Goal: Task Accomplishment & Management: Complete application form

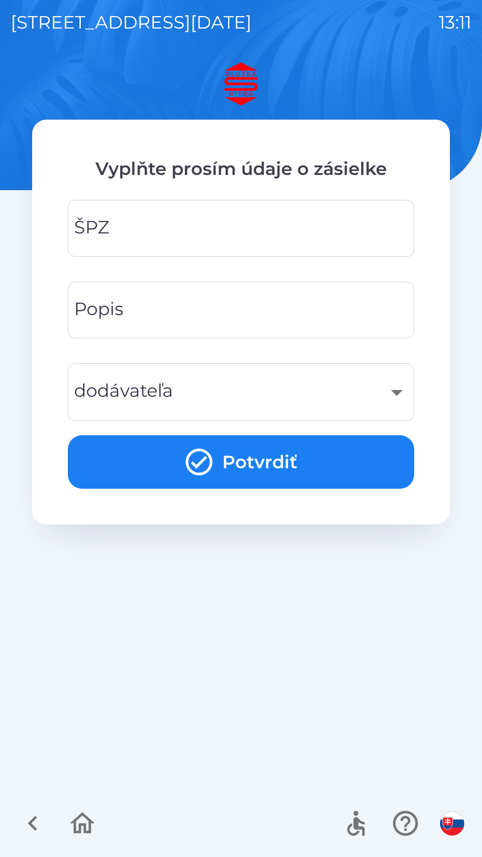
click at [286, 224] on input "ŠPZ" at bounding box center [241, 228] width 325 height 35
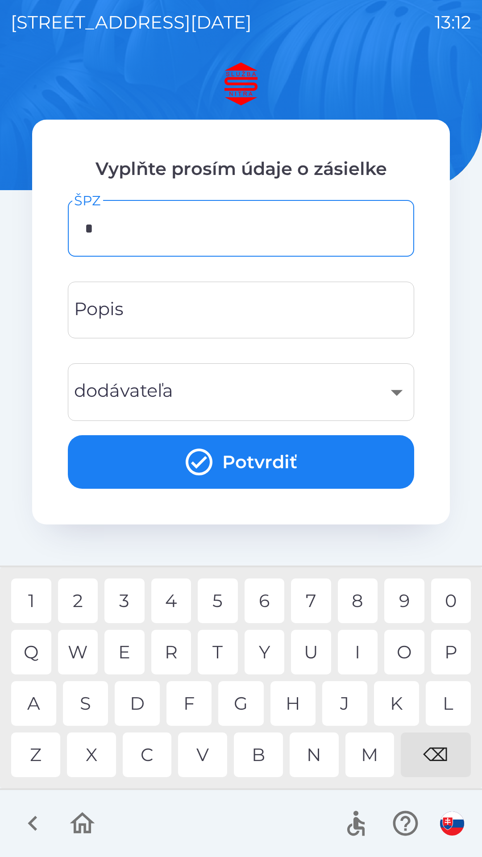
click at [261, 596] on div "6" at bounding box center [265, 600] width 40 height 45
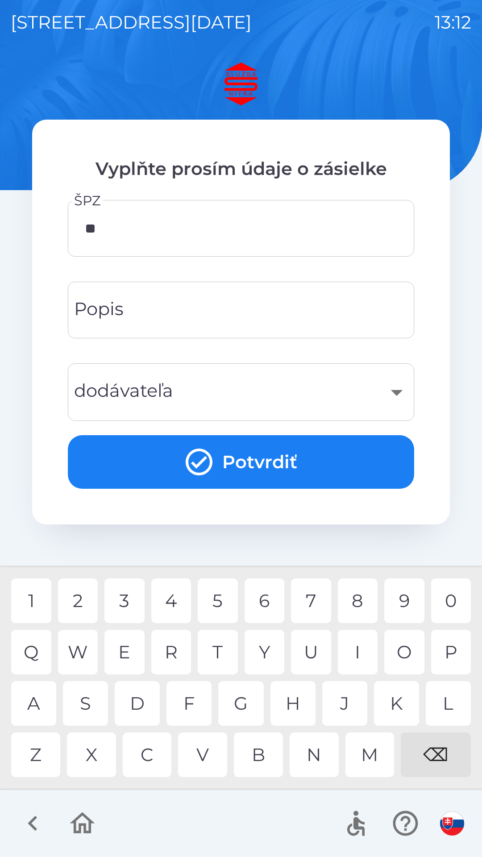
click at [454, 654] on div "P" at bounding box center [451, 652] width 40 height 45
click at [448, 603] on div "0" at bounding box center [451, 600] width 40 height 45
click at [179, 594] on div "4" at bounding box center [171, 600] width 40 height 45
click at [270, 596] on div "6" at bounding box center [265, 600] width 40 height 45
click at [313, 598] on div "7" at bounding box center [311, 600] width 40 height 45
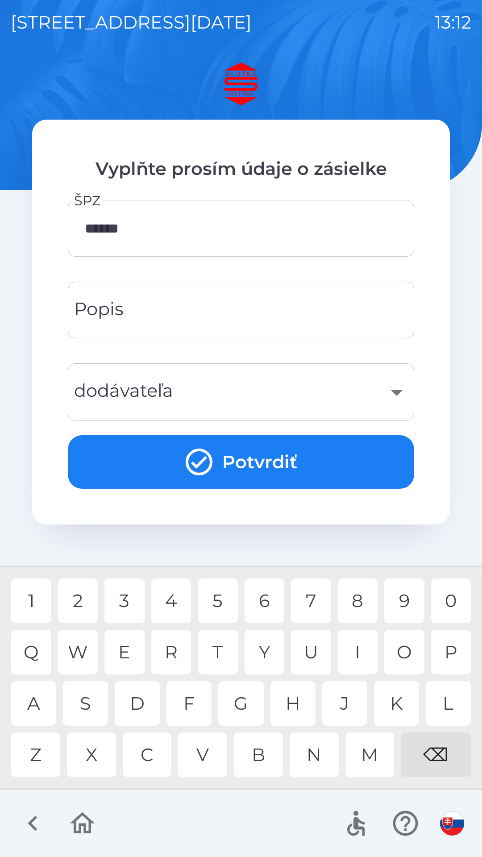
type input "*******"
click at [320, 601] on div "7" at bounding box center [311, 600] width 40 height 45
click at [302, 385] on div "​" at bounding box center [241, 392] width 325 height 36
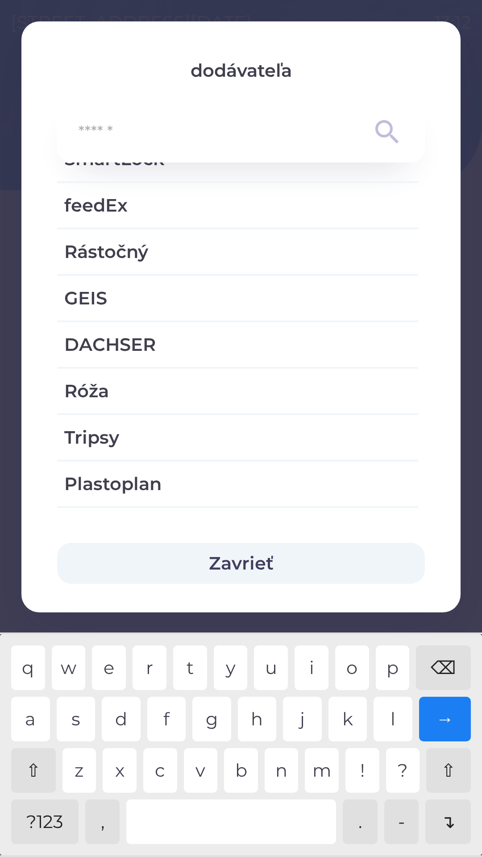
scroll to position [789, 0]
click at [207, 248] on span "Rástočný" at bounding box center [237, 252] width 347 height 27
type input "***"
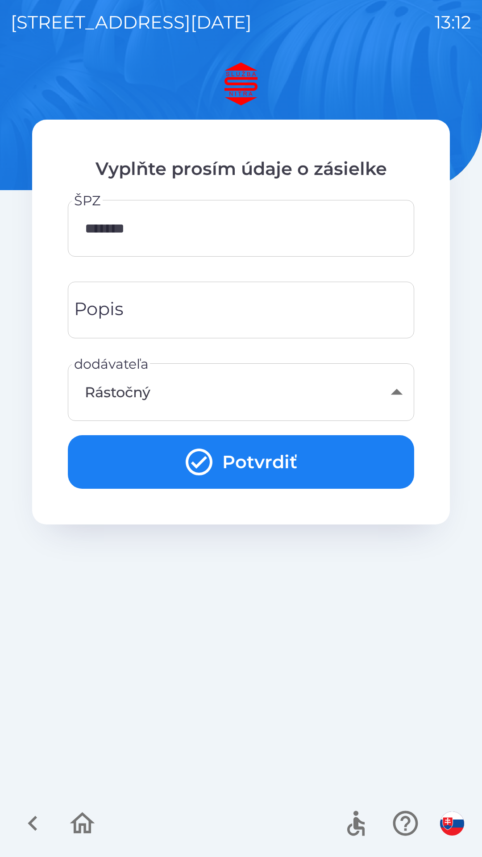
click at [305, 462] on button "Potvrdiť" at bounding box center [241, 462] width 346 height 54
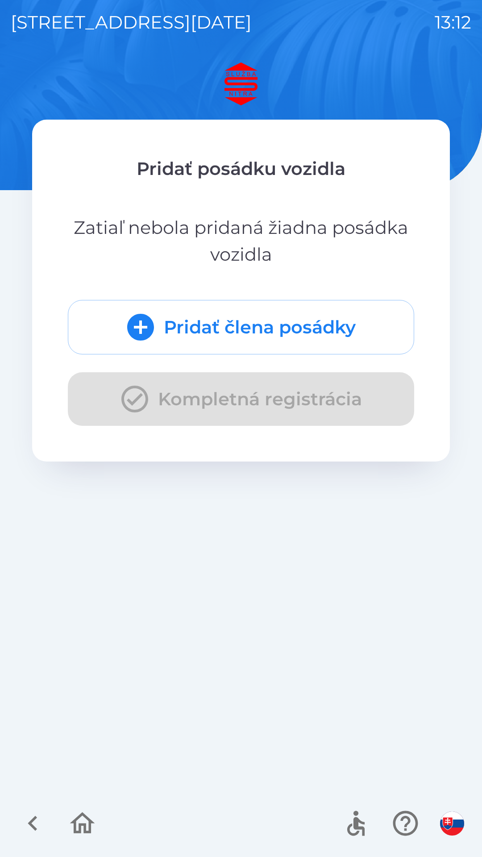
click at [301, 328] on button "Pridať člena posádky" at bounding box center [241, 327] width 346 height 54
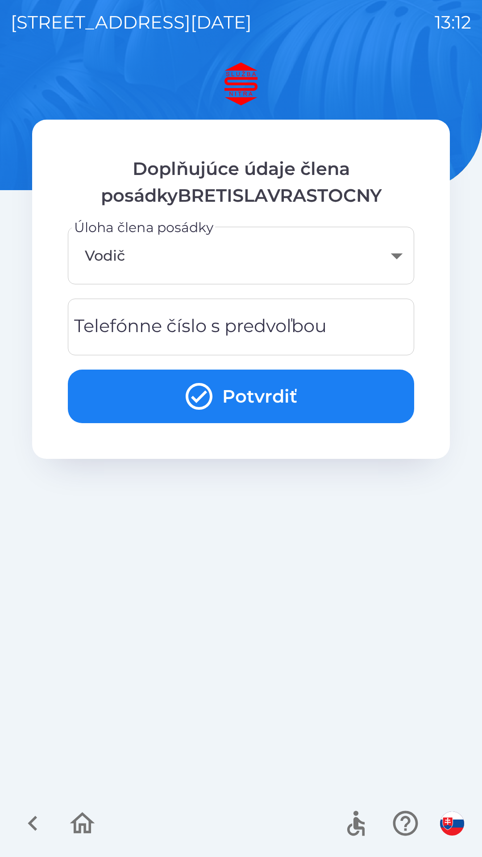
click at [283, 391] on button "Potvrdiť" at bounding box center [241, 397] width 346 height 54
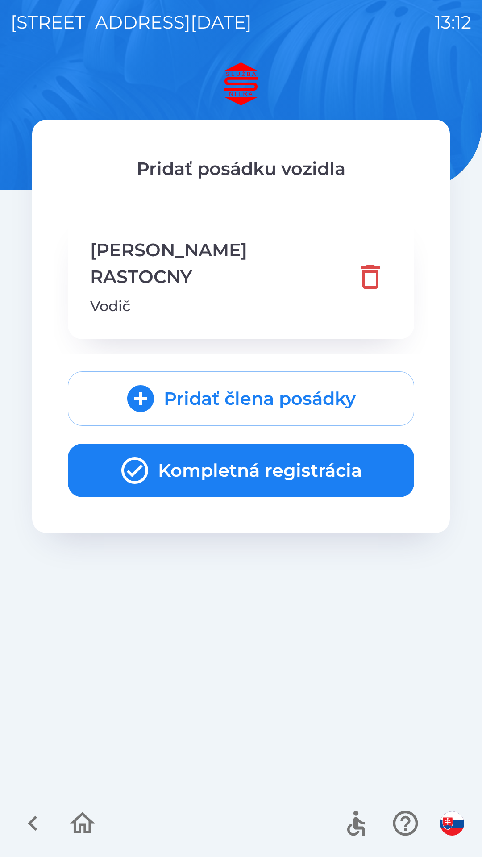
click at [309, 445] on button "Kompletná registrácia" at bounding box center [241, 471] width 346 height 54
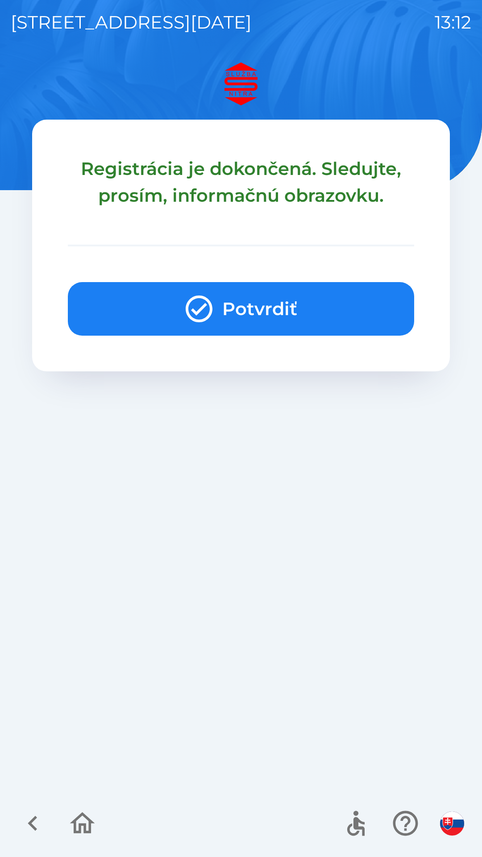
click at [269, 306] on button "Potvrdiť" at bounding box center [241, 309] width 346 height 54
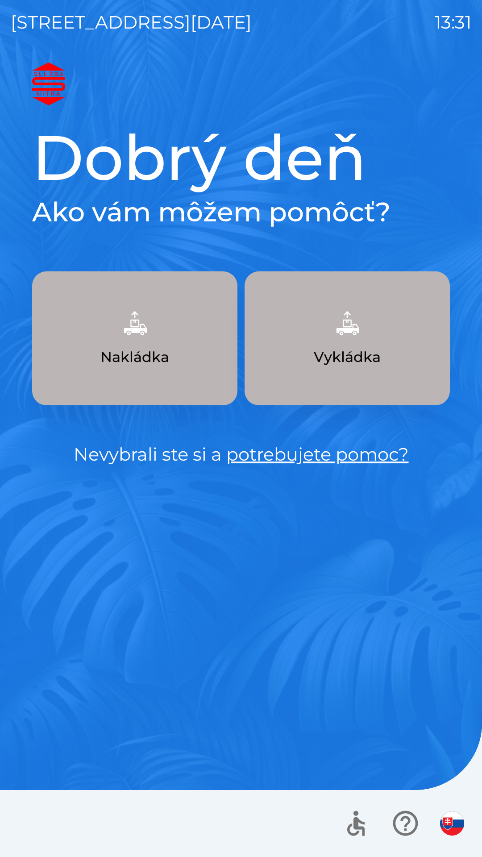
click at [166, 333] on button "Nakládka" at bounding box center [134, 338] width 205 height 134
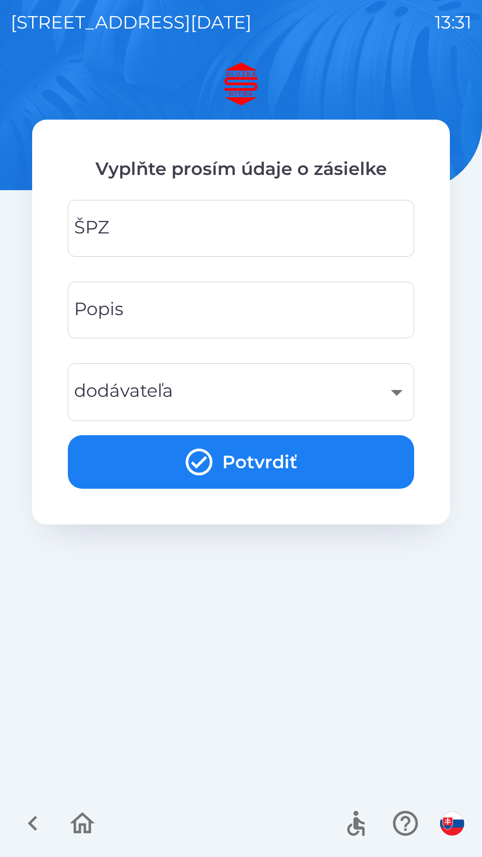
click at [218, 229] on input "ŠPZ" at bounding box center [241, 228] width 325 height 35
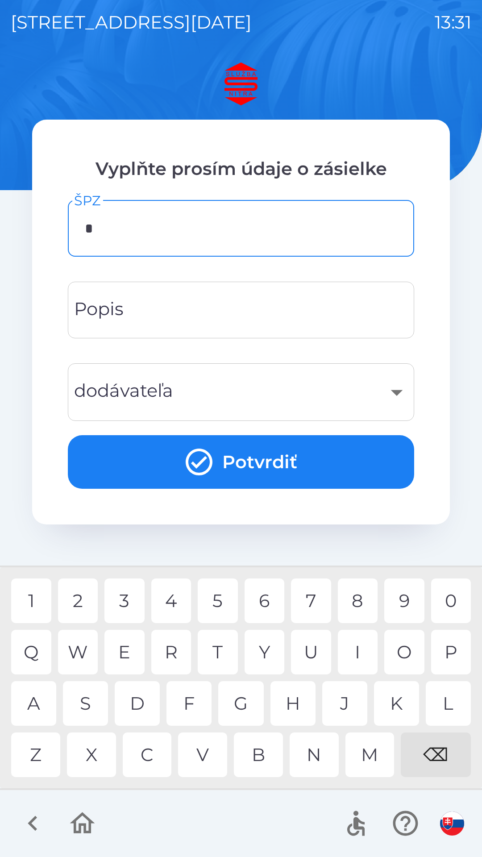
click at [41, 702] on div "A" at bounding box center [33, 703] width 45 height 45
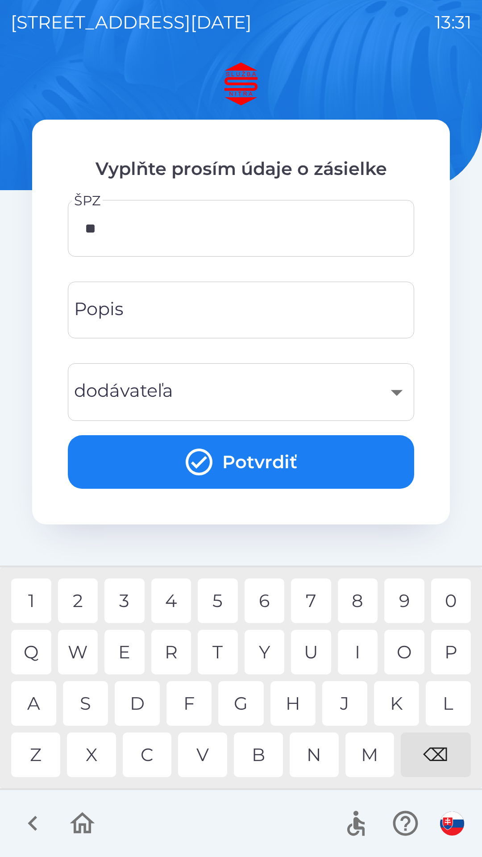
click at [39, 706] on div "A" at bounding box center [33, 703] width 45 height 45
click at [177, 600] on div "4" at bounding box center [171, 600] width 40 height 45
click at [357, 604] on div "8" at bounding box center [358, 600] width 40 height 45
type input "*******"
click at [266, 649] on div "Y" at bounding box center [265, 652] width 40 height 45
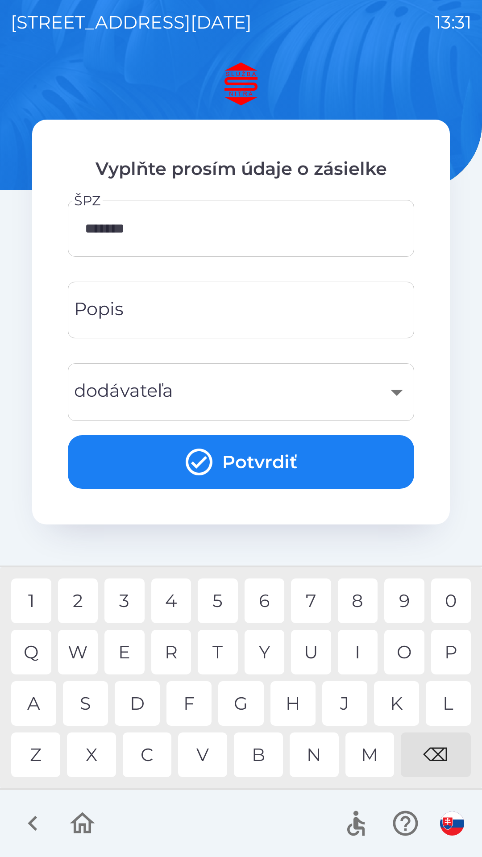
click at [209, 312] on input "Popis" at bounding box center [241, 309] width 325 height 35
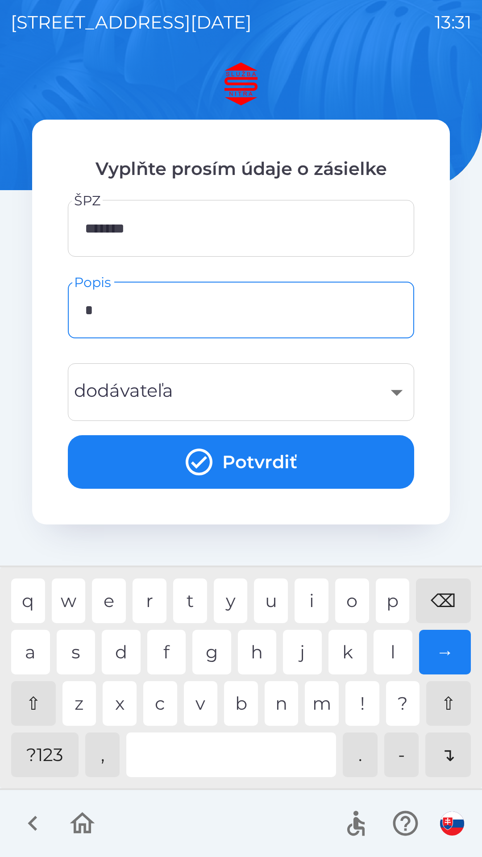
click at [200, 702] on div "v" at bounding box center [201, 703] width 34 height 45
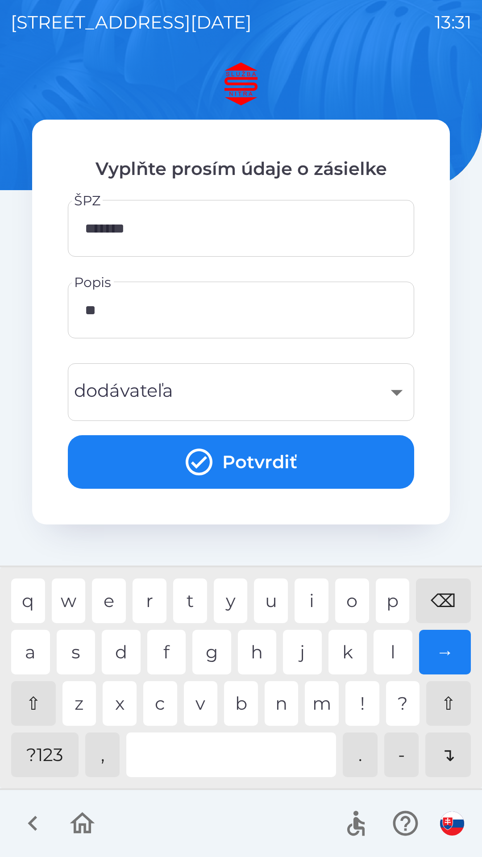
click at [355, 598] on div "o" at bounding box center [352, 600] width 34 height 45
click at [194, 601] on div "t" at bounding box center [190, 600] width 34 height 45
type input "******"
click at [349, 651] on div "k" at bounding box center [347, 652] width 39 height 45
click at [255, 383] on div "​" at bounding box center [241, 392] width 325 height 36
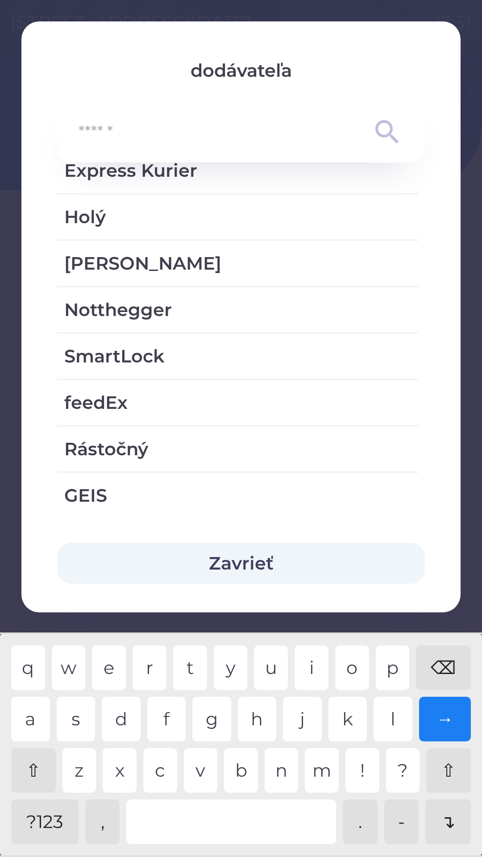
scroll to position [592, 0]
click at [170, 309] on span "Notthegger" at bounding box center [237, 310] width 347 height 27
type input "***"
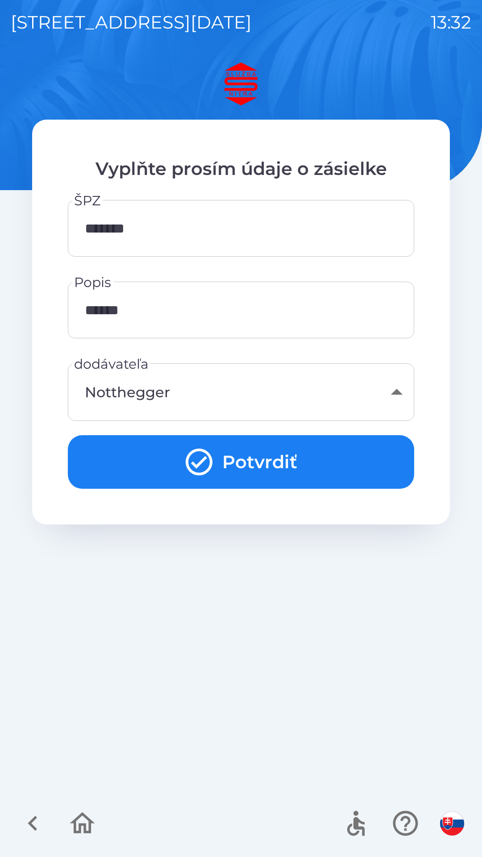
click at [263, 461] on button "Potvrdiť" at bounding box center [241, 462] width 346 height 54
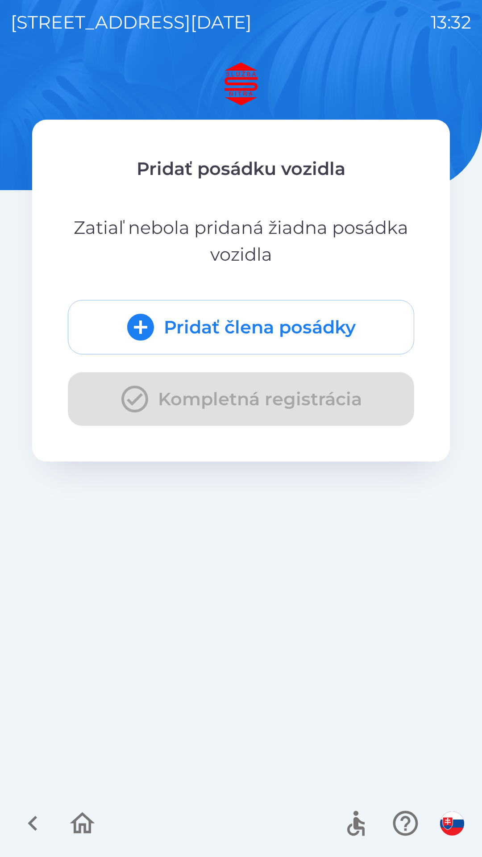
click at [245, 400] on div "Pridať člena posádky Kompletná registrácia" at bounding box center [241, 363] width 346 height 126
click at [287, 330] on button "Pridať člena posádky" at bounding box center [241, 327] width 346 height 54
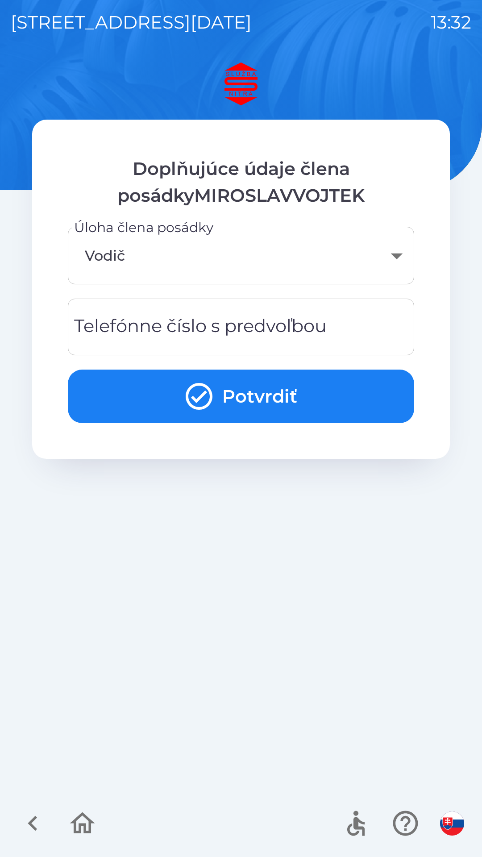
click at [212, 266] on body "[STREET_ADDRESS][DATE] 13:32 Doplňujúce údaje člena posádkyMIROSLAVVOJTEK Úloha…" at bounding box center [241, 428] width 482 height 857
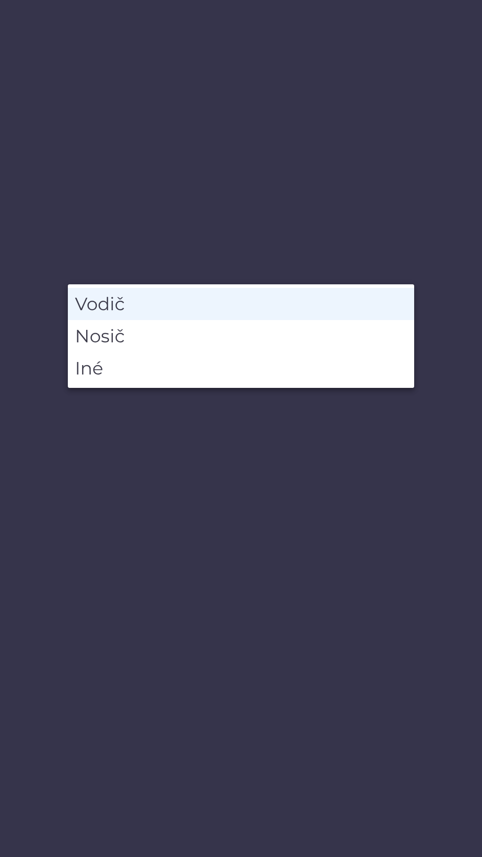
click at [193, 304] on li "Vodič" at bounding box center [241, 304] width 346 height 32
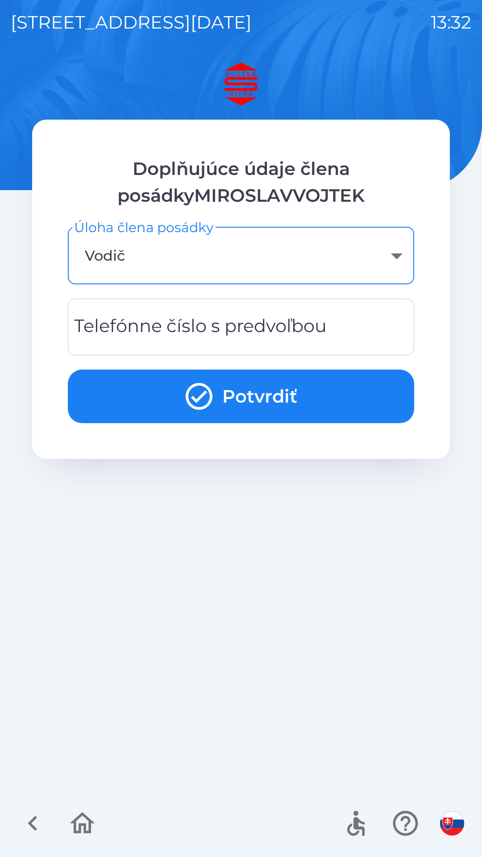
click at [216, 326] on div "Telefónne číslo s predvoľbou Telefónne číslo s predvoľbou" at bounding box center [241, 327] width 346 height 57
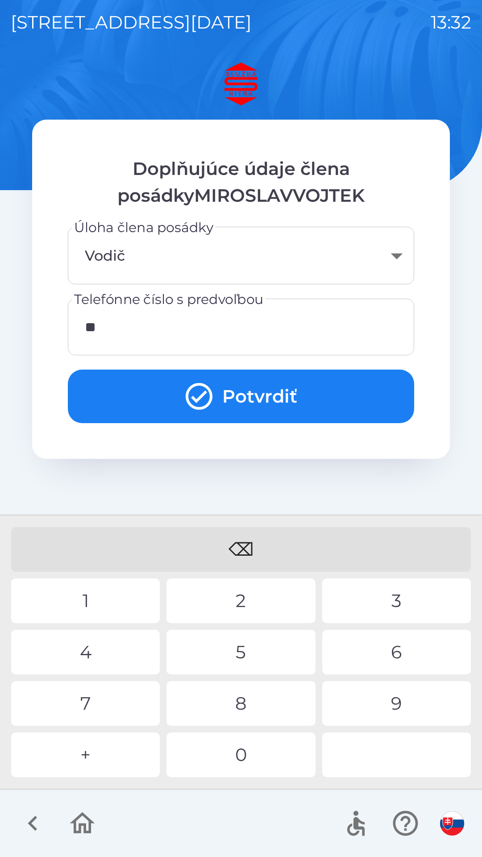
click at [101, 650] on div "4" at bounding box center [85, 652] width 149 height 45
click at [394, 694] on div "9" at bounding box center [396, 703] width 149 height 45
click at [108, 595] on div "1" at bounding box center [85, 600] width 149 height 45
type input "**********"
click at [266, 387] on button "Potvrdiť" at bounding box center [241, 397] width 346 height 54
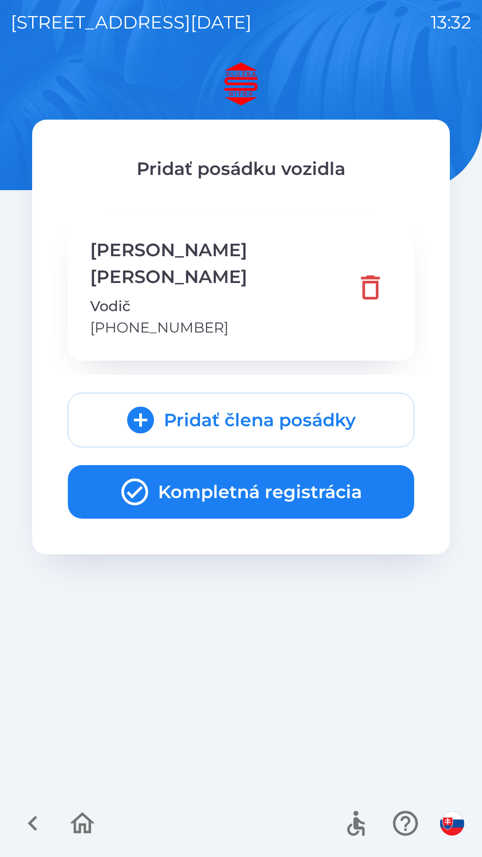
click at [249, 465] on button "Kompletná registrácia" at bounding box center [241, 492] width 346 height 54
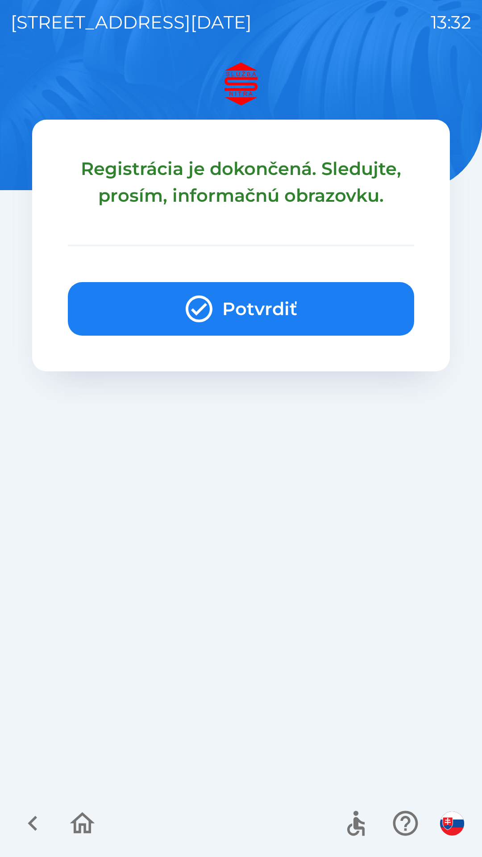
click at [257, 306] on button "Potvrdiť" at bounding box center [241, 309] width 346 height 54
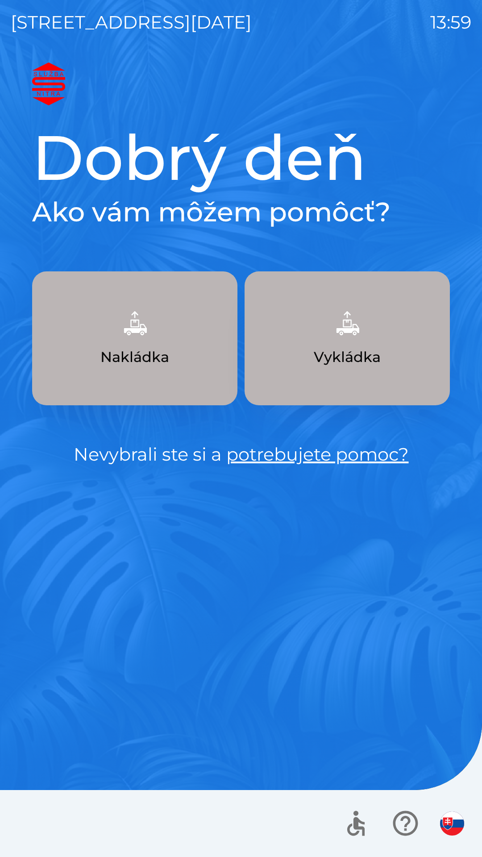
click at [149, 338] on img "button" at bounding box center [134, 323] width 39 height 39
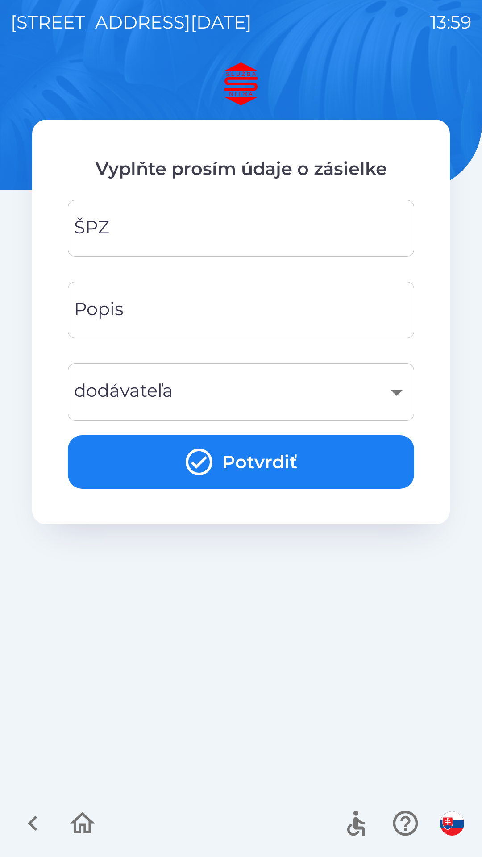
click at [147, 236] on input "ŠPZ" at bounding box center [241, 228] width 325 height 35
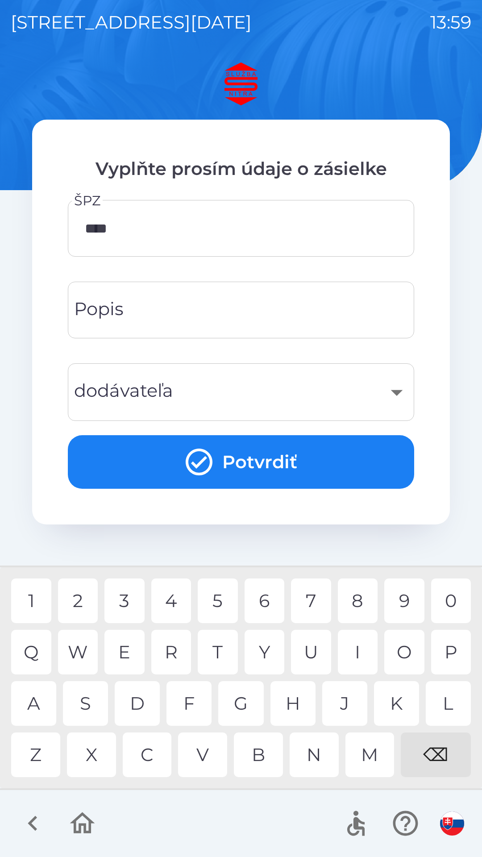
click at [455, 599] on div "0" at bounding box center [451, 600] width 40 height 45
type input "*******"
click at [237, 306] on input "Popis" at bounding box center [241, 309] width 325 height 35
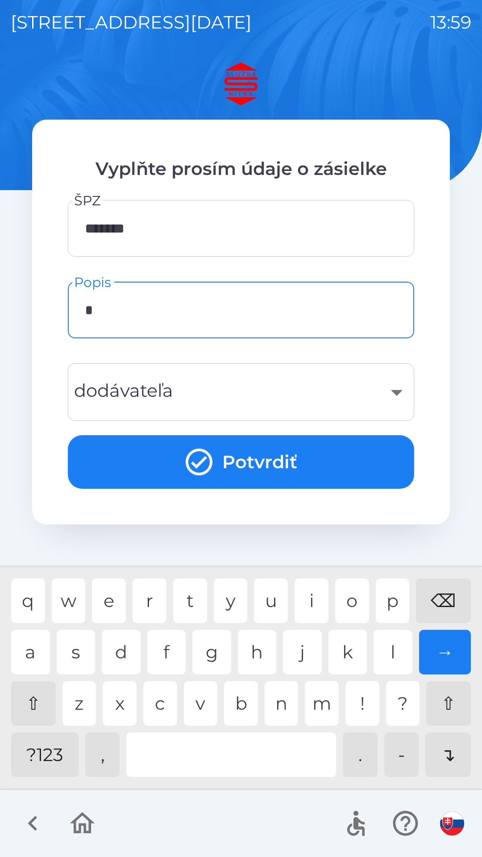
click at [323, 705] on div "m" at bounding box center [322, 703] width 34 height 45
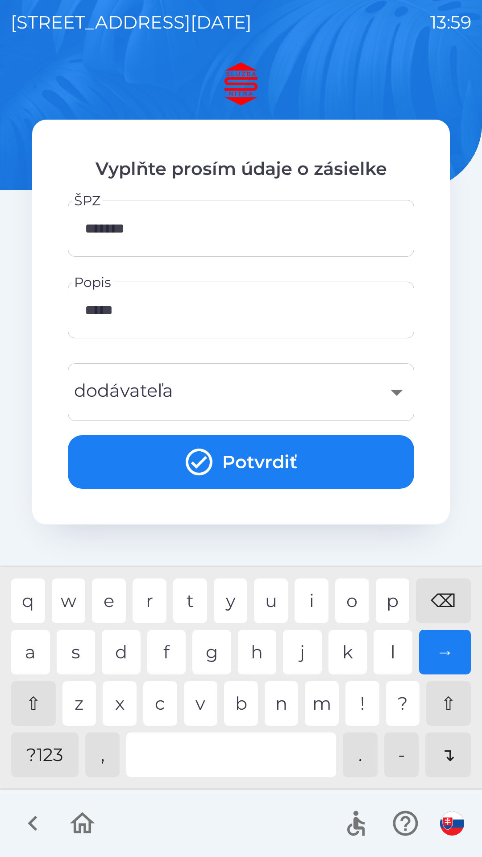
click at [35, 659] on div "a" at bounding box center [30, 652] width 39 height 45
type input "******"
click at [72, 655] on div "s" at bounding box center [76, 652] width 39 height 45
click at [264, 463] on button "Potvrdiť" at bounding box center [241, 462] width 346 height 54
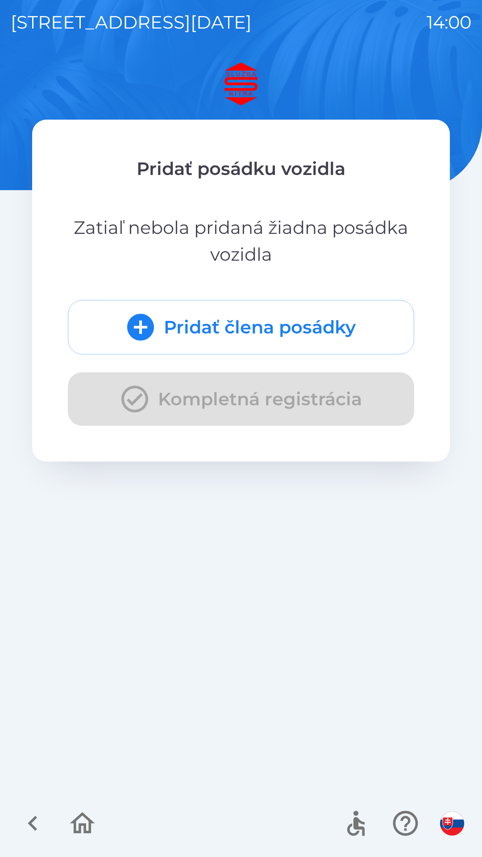
click at [246, 324] on button "Pridať člena posádky" at bounding box center [241, 327] width 346 height 54
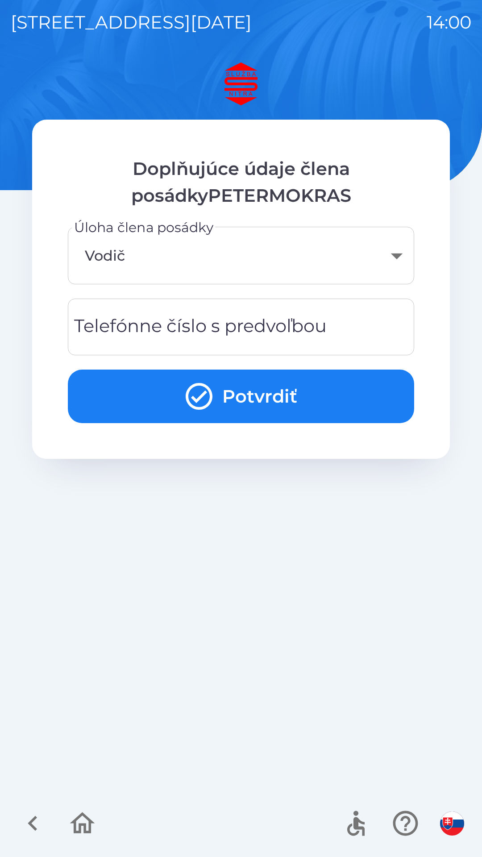
click at [250, 401] on button "Potvrdiť" at bounding box center [241, 397] width 346 height 54
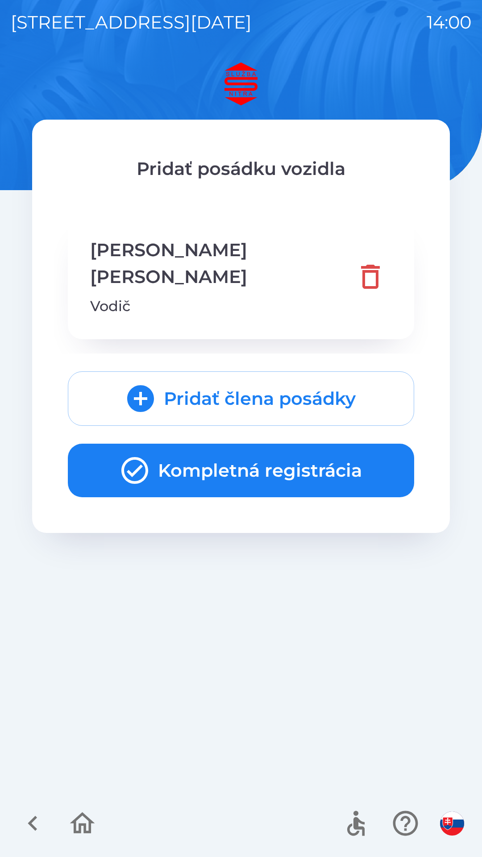
click at [144, 383] on icon "submit" at bounding box center [141, 399] width 32 height 32
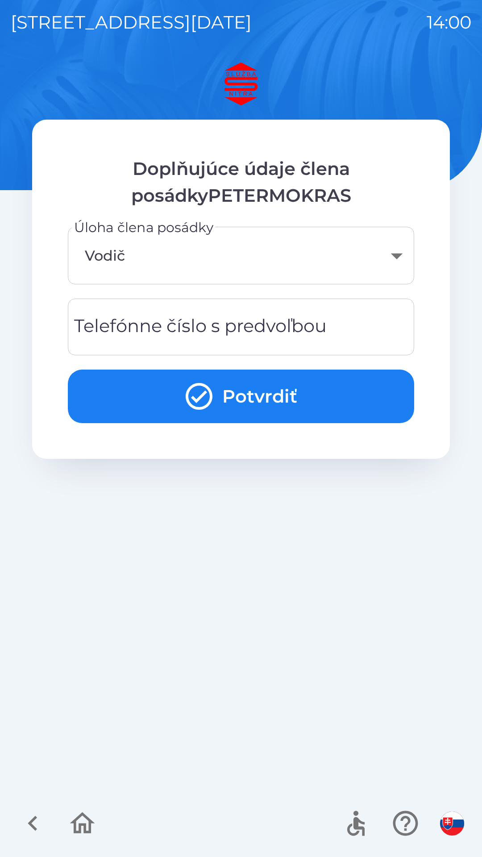
click at [271, 317] on div "Telefónne číslo s predvoľbou Telefónne číslo s predvoľbou" at bounding box center [241, 327] width 346 height 57
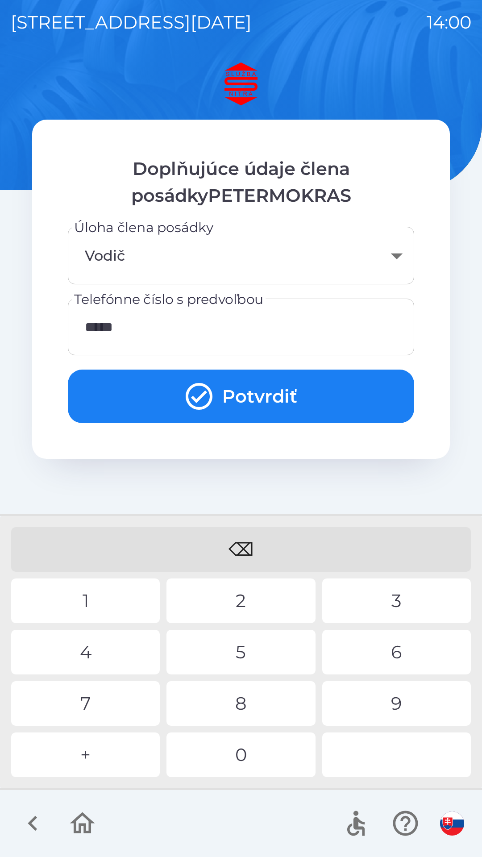
click at [399, 700] on div "9" at bounding box center [396, 703] width 149 height 45
click at [254, 757] on div "0" at bounding box center [240, 754] width 149 height 45
click at [251, 650] on div "5" at bounding box center [240, 652] width 149 height 45
click at [244, 714] on div "8" at bounding box center [240, 703] width 149 height 45
click at [242, 600] on div "2" at bounding box center [240, 600] width 149 height 45
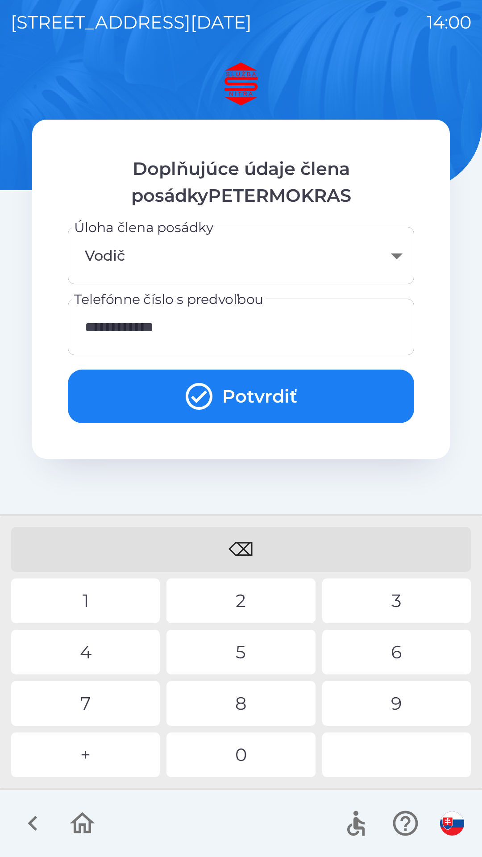
type input "**********"
click at [255, 385] on button "Potvrdiť" at bounding box center [241, 397] width 346 height 54
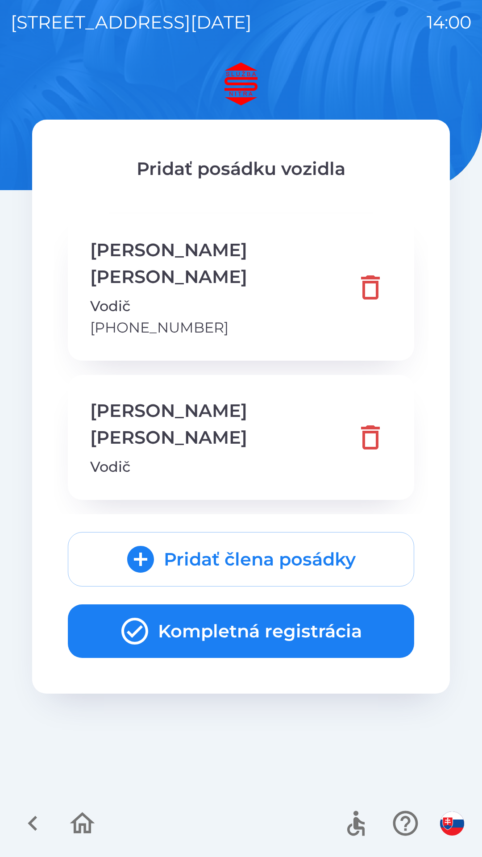
click at [140, 615] on icon "button" at bounding box center [135, 631] width 32 height 32
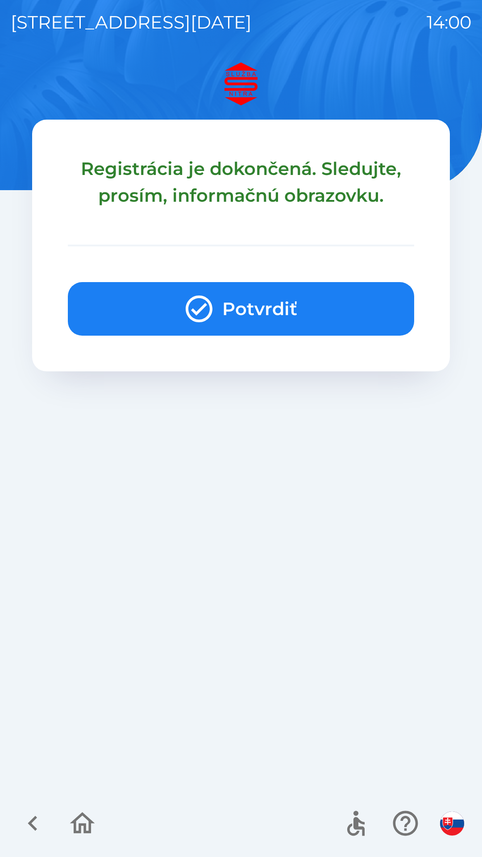
click at [204, 299] on icon "button" at bounding box center [199, 308] width 27 height 27
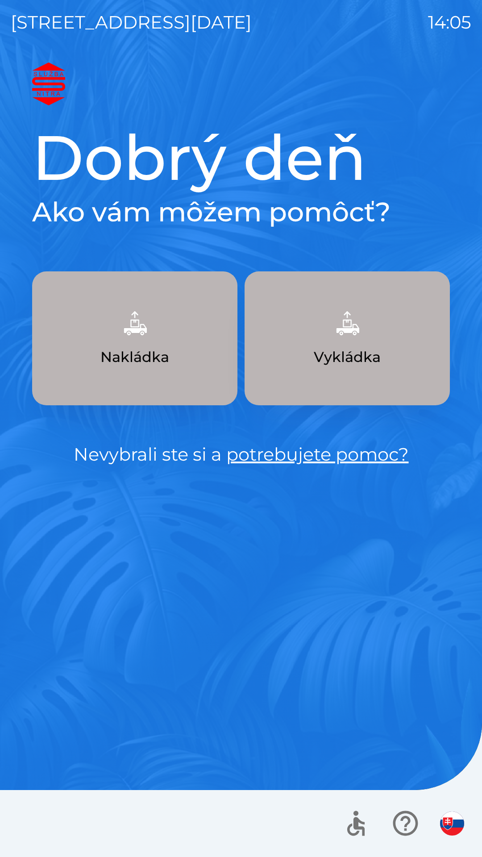
click at [145, 360] on p "Nakládka" at bounding box center [134, 356] width 69 height 21
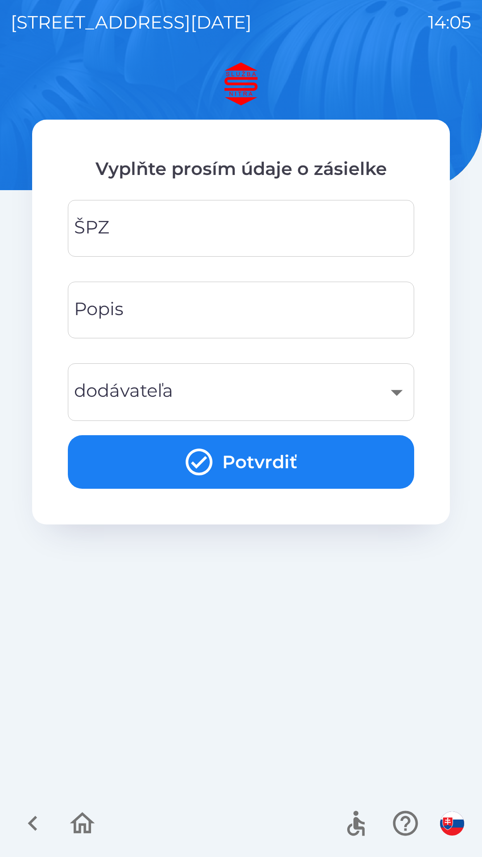
click at [219, 227] on input "ŠPZ" at bounding box center [241, 228] width 325 height 35
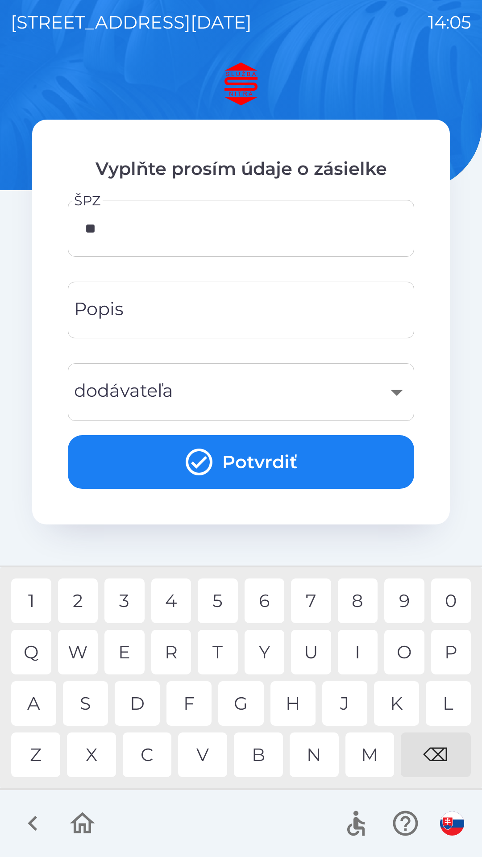
click at [41, 702] on div "A" at bounding box center [33, 703] width 45 height 45
click at [33, 605] on div "1" at bounding box center [31, 600] width 40 height 45
click at [314, 769] on div "N" at bounding box center [314, 754] width 49 height 45
type input "*******"
click at [229, 386] on div "​" at bounding box center [241, 392] width 325 height 36
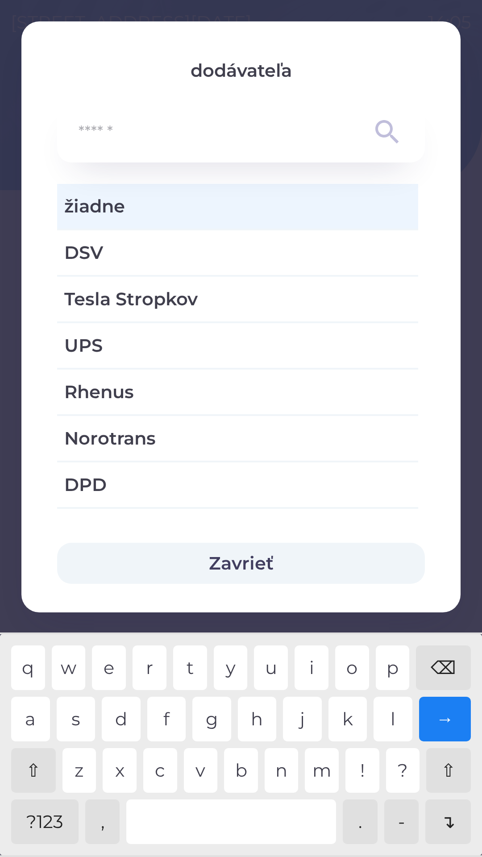
click at [138, 468] on div "DPD" at bounding box center [237, 484] width 361 height 45
type input "***"
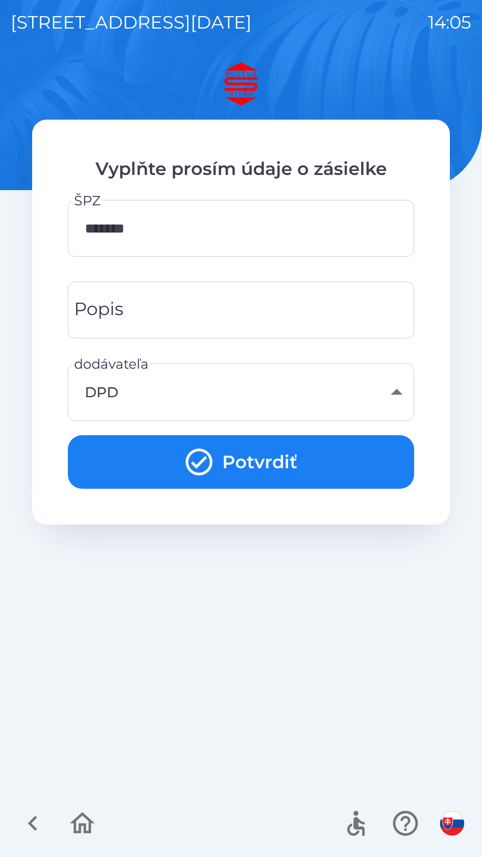
click at [280, 460] on button "Potvrdiť" at bounding box center [241, 462] width 346 height 54
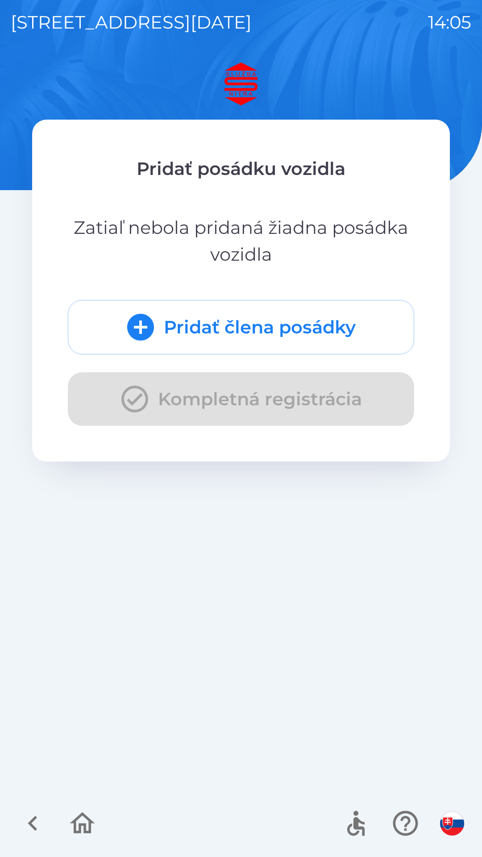
click at [277, 332] on button "Pridať člena posádky" at bounding box center [241, 327] width 346 height 54
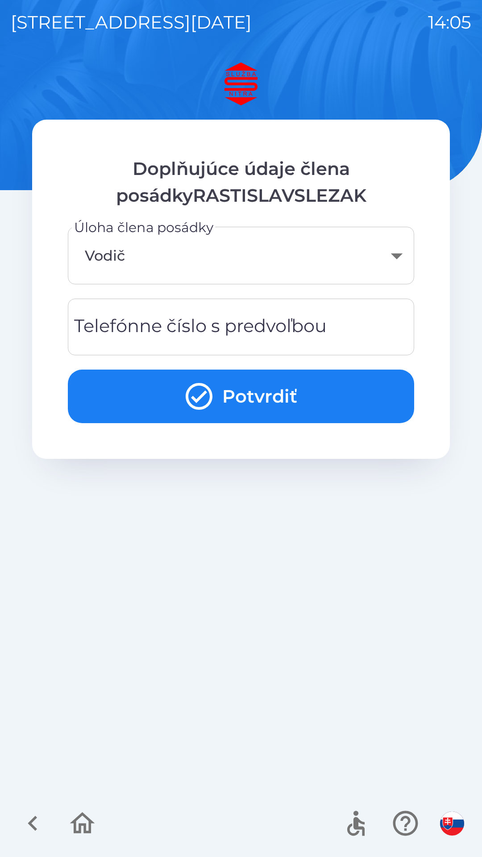
click at [182, 325] on div "Telefónne číslo s predvoľbou Telefónne číslo s predvoľbou" at bounding box center [241, 327] width 346 height 57
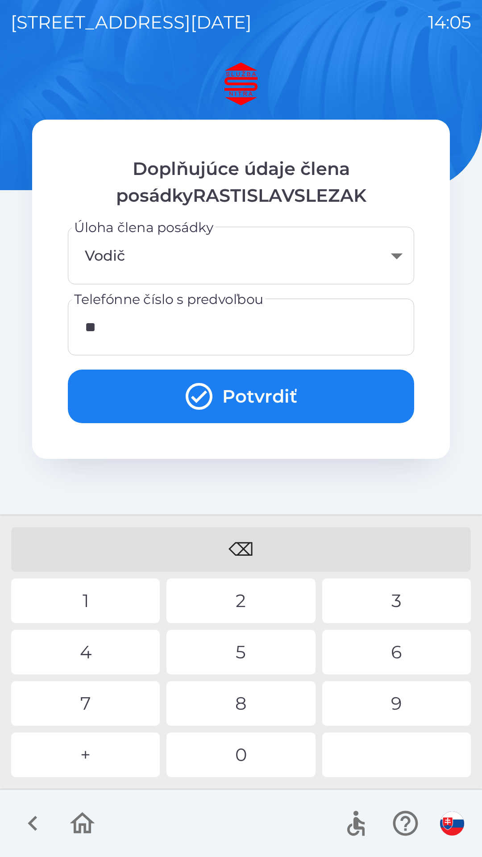
click at [99, 654] on div "4" at bounding box center [85, 652] width 149 height 45
click at [383, 697] on div "9" at bounding box center [396, 703] width 149 height 45
click at [262, 753] on div "0" at bounding box center [240, 754] width 149 height 45
click at [88, 599] on div "1" at bounding box center [85, 600] width 149 height 45
type input "**********"
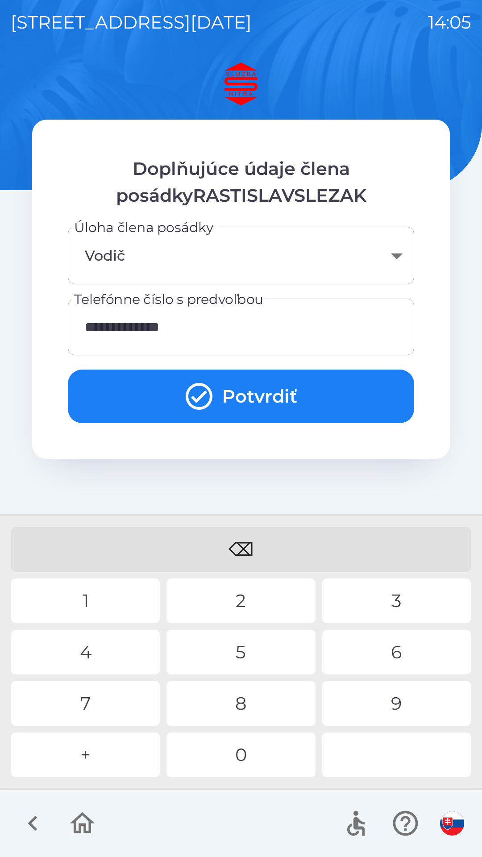
click at [235, 707] on div "8" at bounding box center [240, 703] width 149 height 45
click at [270, 390] on button "Potvrdiť" at bounding box center [241, 397] width 346 height 54
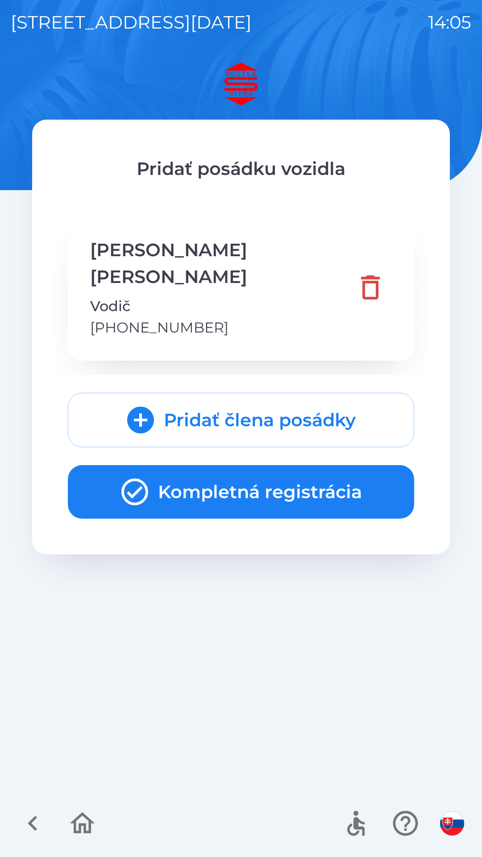
click at [227, 468] on button "Kompletná registrácia" at bounding box center [241, 492] width 346 height 54
